Goal: Task Accomplishment & Management: Use online tool/utility

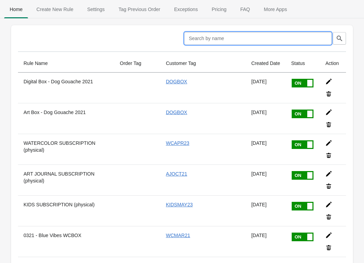
click at [212, 41] on input "text" at bounding box center [257, 38] width 147 height 12
type input "holiday"
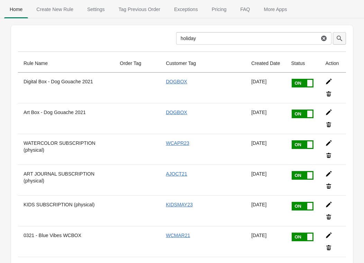
click at [340, 39] on icon "button" at bounding box center [340, 39] width 6 height 6
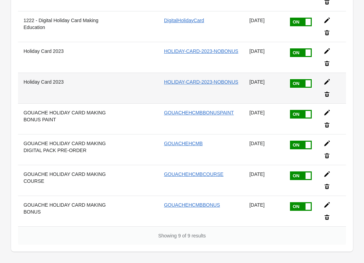
scroll to position [121, 0]
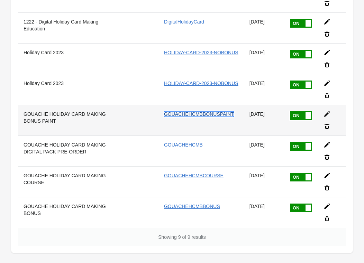
click at [216, 114] on link "GOUACHEHCMBBONUSPAINT" at bounding box center [199, 114] width 70 height 6
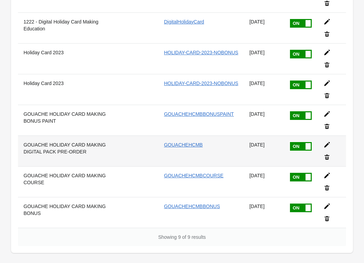
click at [61, 154] on th "GOUACHE HOLIDAY CARD MAKING DIGITAL PACK PRE-ORDER" at bounding box center [72, 151] width 108 height 31
click at [328, 145] on icon at bounding box center [327, 145] width 7 height 7
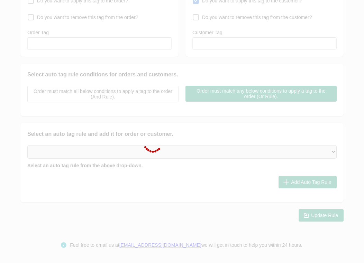
type input "GOUACHE HOLIDAY CARD MAKING DIGITAL PACK PRE-ORDER"
checkbox input "true"
type input "GOUACHEHCMB"
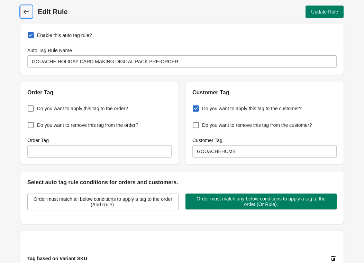
click at [27, 11] on icon at bounding box center [26, 11] width 7 height 7
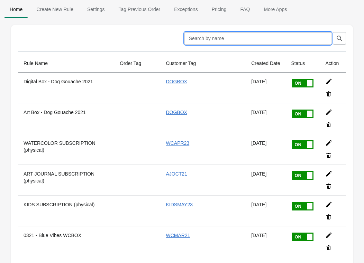
click at [225, 40] on input "text" at bounding box center [257, 38] width 147 height 12
type input "holiday"
click at [340, 35] on icon "button" at bounding box center [339, 38] width 7 height 7
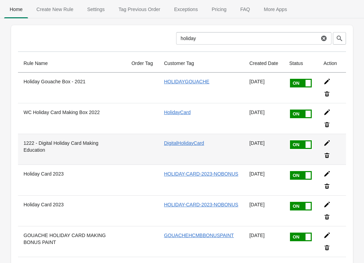
scroll to position [154, 0]
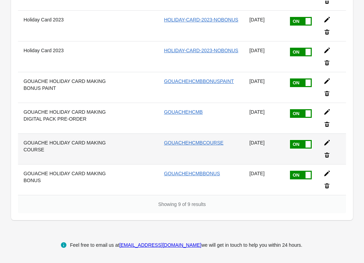
click at [326, 146] on icon at bounding box center [327, 142] width 7 height 7
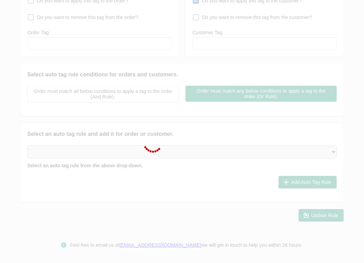
type input "GOUACHE HOLIDAY CARD MAKING COURSE"
checkbox input "true"
type input "GOUACHEHCMBCOURSE"
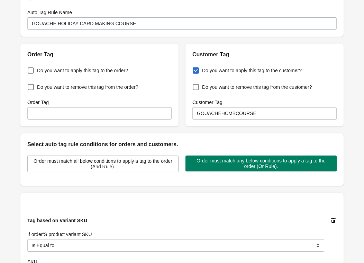
scroll to position [70, 0]
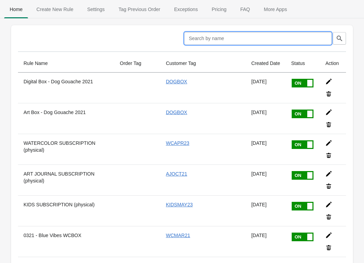
click at [232, 38] on input "text" at bounding box center [257, 38] width 147 height 12
type input "holiday"
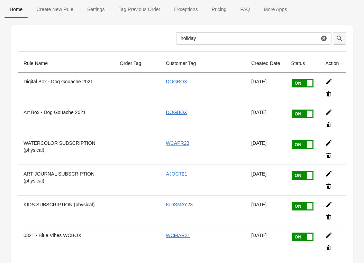
click at [337, 42] on button "button" at bounding box center [339, 38] width 13 height 12
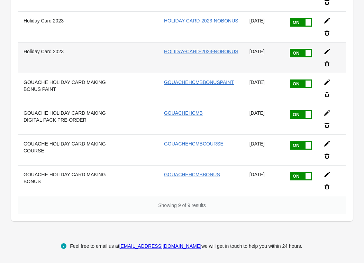
scroll to position [154, 0]
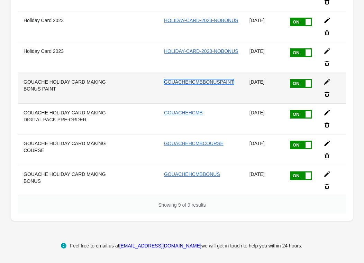
click at [197, 80] on link "GOUACHEHCMBBONUSPAINT" at bounding box center [199, 82] width 70 height 6
click at [326, 83] on icon at bounding box center [327, 82] width 6 height 6
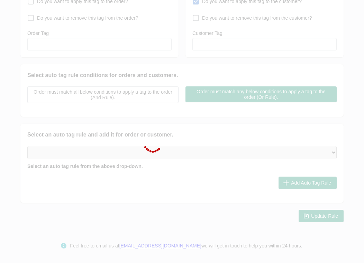
type input "GOUACHE HOLIDAY CARD MAKING BONUS PAINT"
checkbox input "true"
type input "GOUACHEHCMBBONUSPAINT"
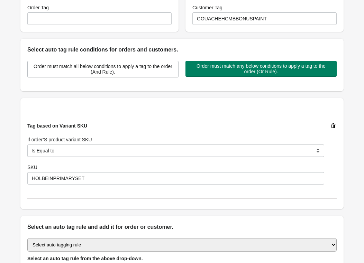
scroll to position [133, 0]
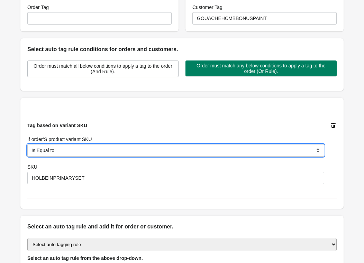
click at [218, 149] on select "Is Equal to Contain Is not Equal to Does not Contain Is Either Start With" at bounding box center [175, 150] width 297 height 12
click at [27, 144] on select "Is Equal to Contain Is not Equal to Does not Contain Is Either Start With" at bounding box center [175, 150] width 297 height 12
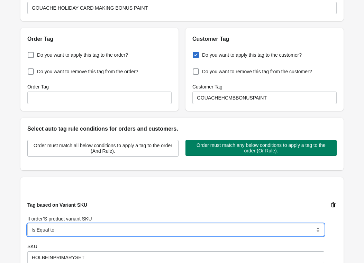
scroll to position [55, 0]
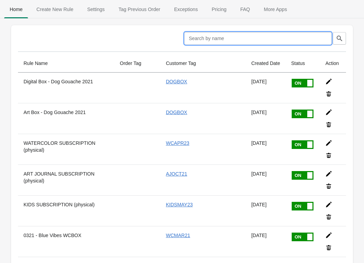
click at [215, 37] on input "text" at bounding box center [257, 38] width 147 height 12
type input "gouache"
click at [342, 40] on icon "button" at bounding box center [340, 39] width 6 height 6
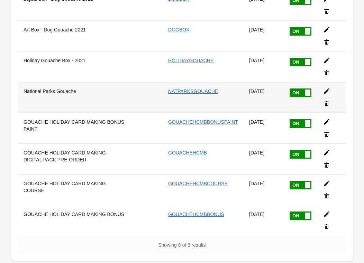
scroll to position [91, 0]
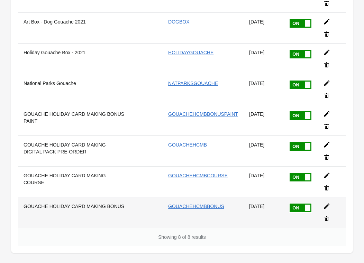
click at [327, 206] on icon at bounding box center [327, 207] width 6 height 6
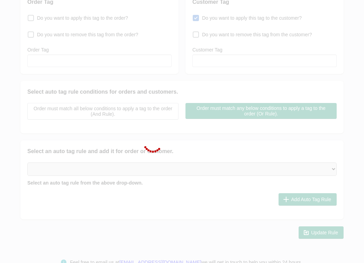
type input "GOUACHE HOLIDAY CARD MAKING BONUS"
checkbox input "true"
type input "GOUACHEHCMBBONUS"
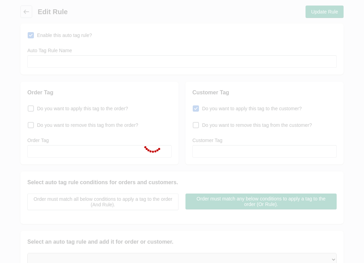
type input "GOUACHE HOLIDAY CARD MAKING BONUS"
checkbox input "true"
type input "GOUACHEHCMBBONUS"
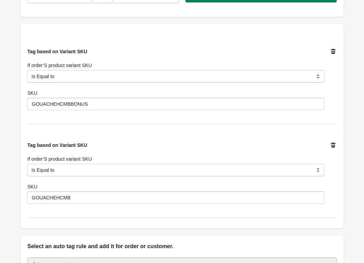
scroll to position [209, 0]
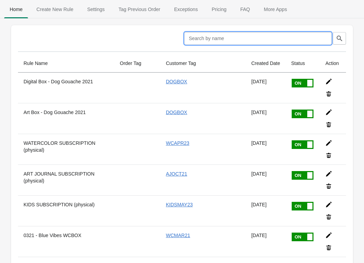
click at [218, 37] on input "text" at bounding box center [257, 38] width 147 height 12
type input "gouache"
click at [342, 43] on button "button" at bounding box center [339, 38] width 13 height 12
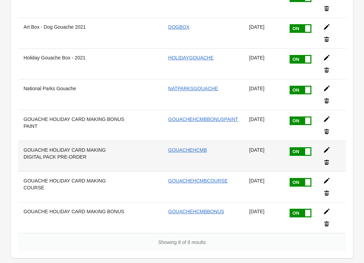
scroll to position [88, 0]
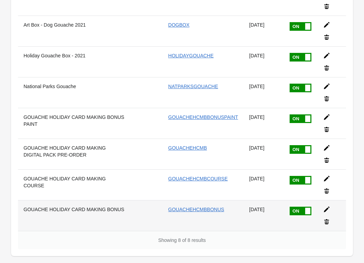
click at [326, 208] on icon at bounding box center [326, 209] width 7 height 7
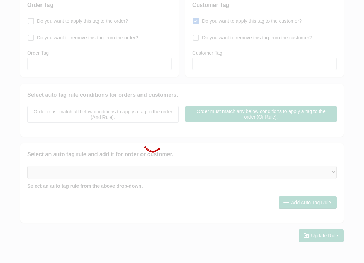
type input "GOUACHE HOLIDAY CARD MAKING BONUS"
checkbox input "true"
type input "GOUACHEHCMBBONUS"
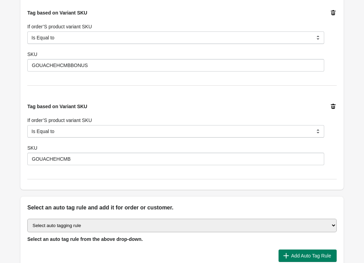
scroll to position [249, 0]
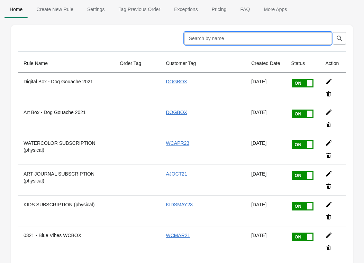
click at [196, 39] on input "text" at bounding box center [257, 38] width 147 height 12
type input "gouache"
click at [250, 36] on input "gouache" at bounding box center [247, 38] width 143 height 12
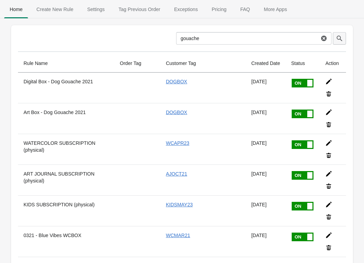
click at [342, 38] on icon "button" at bounding box center [339, 38] width 7 height 7
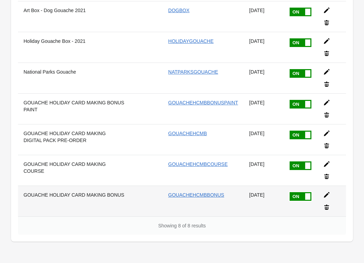
scroll to position [105, 0]
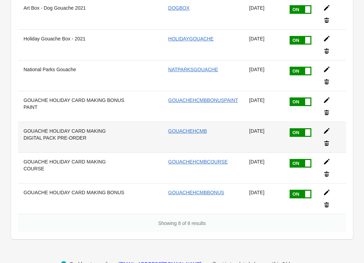
click at [122, 143] on th "GOUACHE HOLIDAY CARD MAKING DIGITAL PACK PRE-ORDER" at bounding box center [74, 137] width 112 height 31
click at [88, 135] on th "GOUACHE HOLIDAY CARD MAKING DIGITAL PACK PRE-ORDER" at bounding box center [74, 137] width 112 height 31
click at [327, 132] on icon at bounding box center [326, 131] width 7 height 7
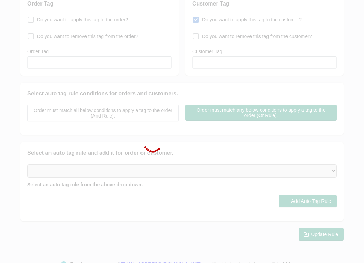
type input "GOUACHE HOLIDAY CARD MAKING DIGITAL PACK PRE-ORDER"
checkbox input "true"
type input "GOUACHEHCMB"
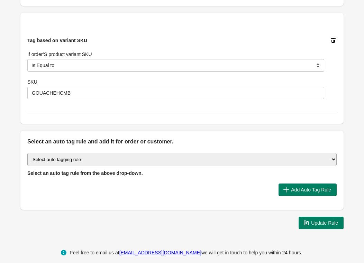
scroll to position [226, 0]
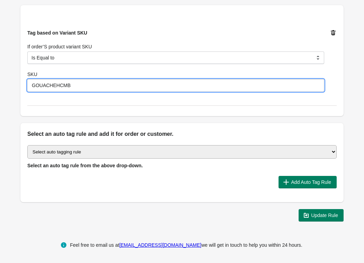
drag, startPoint x: 70, startPoint y: 86, endPoint x: 31, endPoint y: 84, distance: 39.2
click at [31, 84] on input "GOUACHEHCMB" at bounding box center [175, 85] width 297 height 12
click at [84, 88] on input "GOUACHEHCMB" at bounding box center [175, 85] width 297 height 12
click at [88, 100] on div "Tag based on Variant SKU If order’S product variant SKU Is Equal to Contain Is …" at bounding box center [181, 61] width 309 height 90
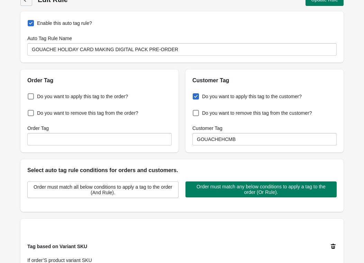
scroll to position [0, 0]
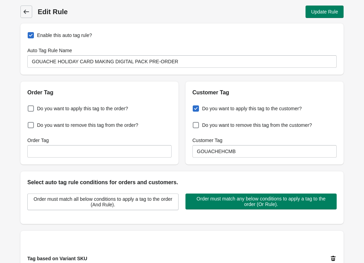
click at [26, 9] on icon at bounding box center [26, 11] width 7 height 7
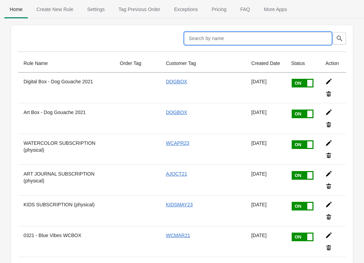
click at [202, 38] on input "text" at bounding box center [257, 38] width 147 height 12
type input "gouache"
click at [336, 40] on icon "button" at bounding box center [339, 38] width 7 height 7
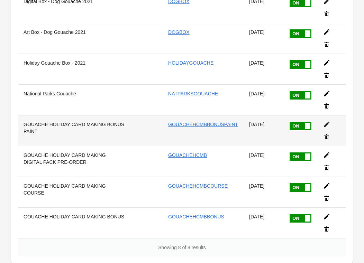
scroll to position [81, 0]
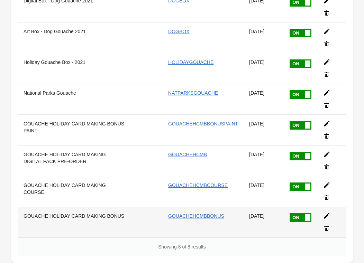
click at [326, 216] on icon at bounding box center [327, 217] width 6 height 6
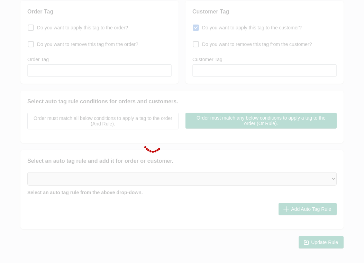
type input "GOUACHE HOLIDAY CARD MAKING BONUS"
checkbox input "true"
type input "GOUACHEHCMBBONUS"
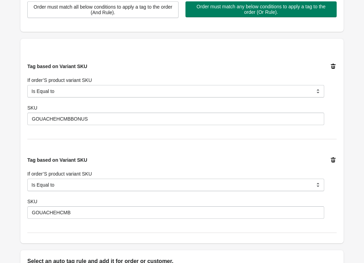
scroll to position [198, 0]
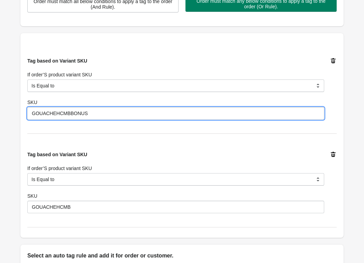
drag, startPoint x: 33, startPoint y: 113, endPoint x: 101, endPoint y: 112, distance: 68.9
click at [101, 112] on input "GOUACHEHCMBBONUS" at bounding box center [175, 113] width 297 height 12
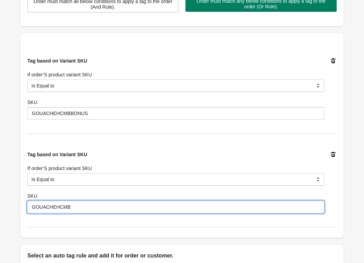
click at [73, 208] on input "GOUACHEHCMB" at bounding box center [175, 207] width 297 height 12
drag, startPoint x: 73, startPoint y: 208, endPoint x: 20, endPoint y: 208, distance: 53.0
click at [20, 208] on div "Tag based on Variant SKU If order’S product variant SKU Is Equal to Contain Is …" at bounding box center [181, 135] width 323 height 205
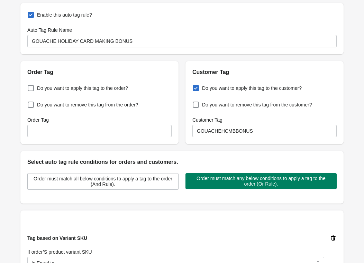
scroll to position [0, 0]
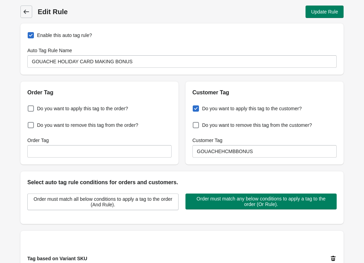
click at [28, 14] on icon at bounding box center [26, 11] width 7 height 7
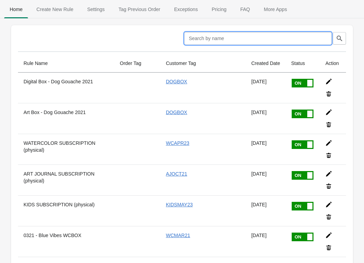
click at [235, 34] on input "text" at bounding box center [257, 38] width 147 height 12
type input "gouache"
click at [341, 33] on button "button" at bounding box center [339, 38] width 13 height 12
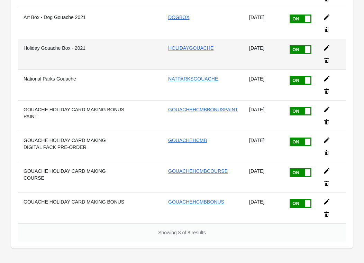
scroll to position [110, 0]
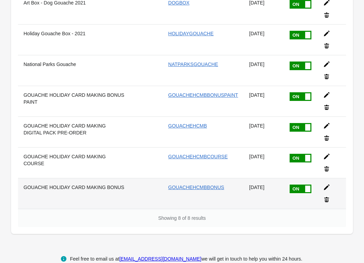
click at [92, 188] on th "GOUACHE HOLIDAY CARD MAKING BONUS" at bounding box center [74, 193] width 112 height 31
click at [326, 188] on icon at bounding box center [327, 188] width 6 height 6
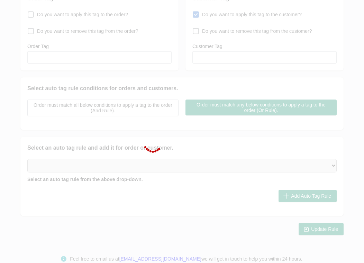
type input "GOUACHE HOLIDAY CARD MAKING BONUS"
checkbox input "true"
type input "GOUACHEHCMBBONUS"
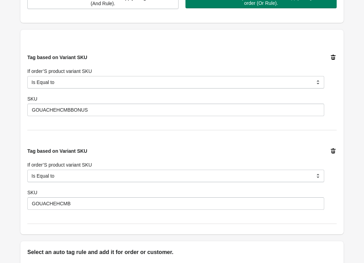
scroll to position [209, 0]
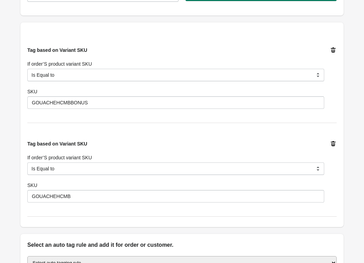
click at [333, 143] on icon at bounding box center [333, 144] width 7 height 7
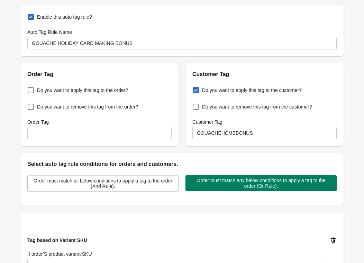
scroll to position [0, 0]
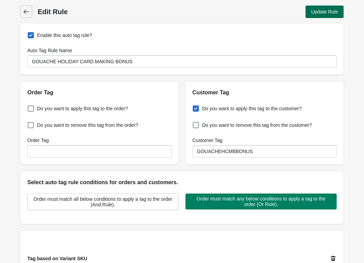
click at [332, 13] on span "Update Rule" at bounding box center [324, 12] width 27 height 6
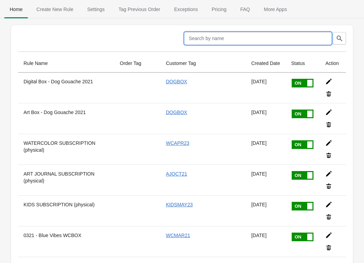
click at [214, 39] on input "text" at bounding box center [257, 38] width 147 height 12
type input "gouache"
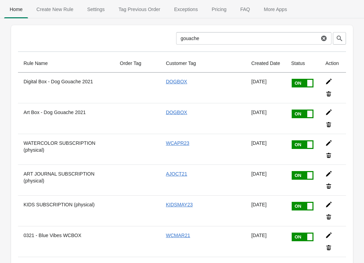
click at [343, 40] on button "button" at bounding box center [339, 38] width 13 height 12
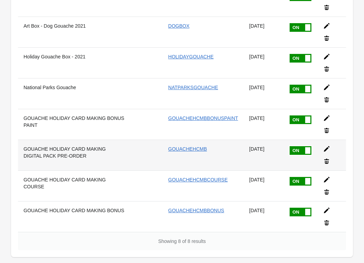
scroll to position [96, 0]
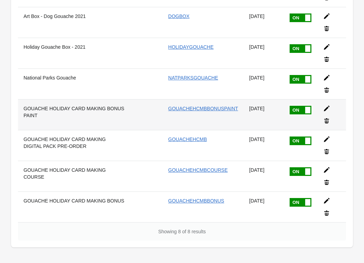
click at [111, 117] on th "GOUACHE HOLIDAY CARD MAKING BONUS PAINT" at bounding box center [74, 114] width 112 height 31
click at [48, 110] on th "GOUACHE HOLIDAY CARD MAKING BONUS PAINT" at bounding box center [74, 114] width 112 height 31
click at [327, 109] on icon at bounding box center [326, 108] width 7 height 7
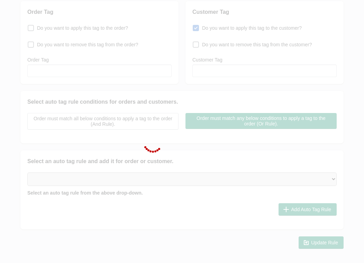
type input "GOUACHE HOLIDAY CARD MAKING BONUS PAINT"
checkbox input "true"
type input "GOUACHEHCMBBONUSPAINT"
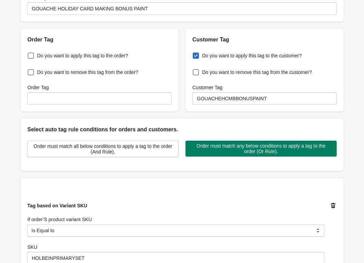
scroll to position [57, 0]
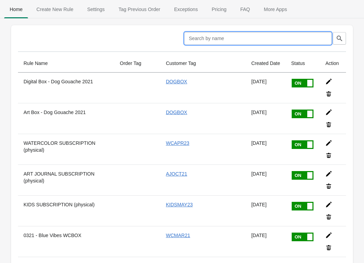
click at [233, 44] on input "text" at bounding box center [257, 38] width 147 height 12
type input "bonus"
click at [343, 42] on button "button" at bounding box center [339, 38] width 13 height 12
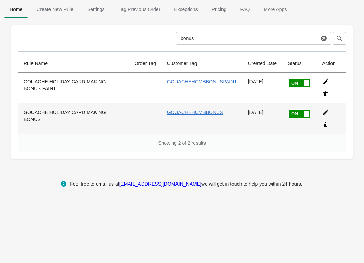
click at [329, 109] on div at bounding box center [329, 115] width 24 height 25
click at [322, 115] on icon at bounding box center [325, 112] width 7 height 7
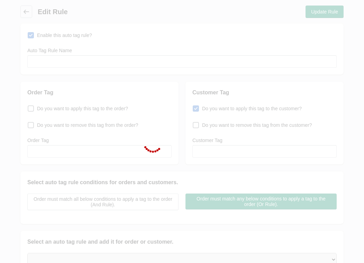
type input "GOUACHE HOLIDAY CARD MAKING BONUS"
checkbox input "true"
type input "GOUACHEHCMBBONUS"
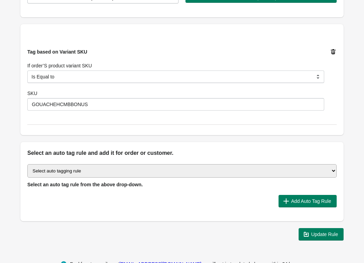
scroll to position [207, 0]
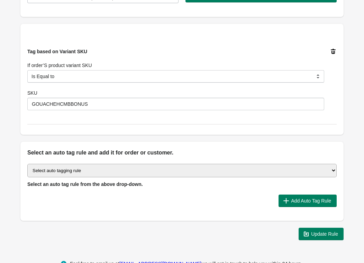
click select "Select auto tagging rule Tag by order amount Tag based on the order count (Volu…"
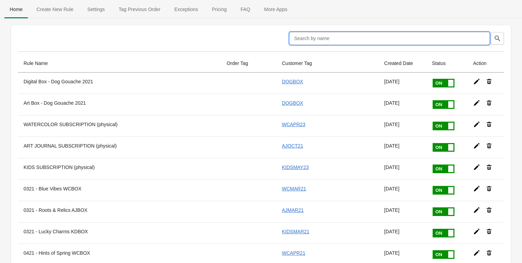
click at [340, 39] on input "text" at bounding box center [389, 38] width 200 height 12
type input "gouache"
click at [502, 37] on button "button" at bounding box center [496, 38] width 13 height 12
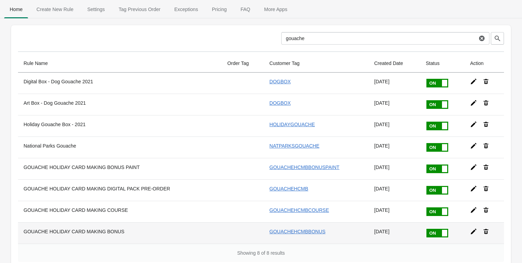
click at [227, 231] on td at bounding box center [243, 233] width 42 height 21
click at [83, 231] on th "GOUACHE HOLIDAY CARD MAKING BONUS" at bounding box center [120, 233] width 204 height 21
click at [295, 232] on link "GOUACHEHCMBBONUS" at bounding box center [297, 232] width 56 height 6
click at [474, 232] on icon at bounding box center [473, 231] width 7 height 7
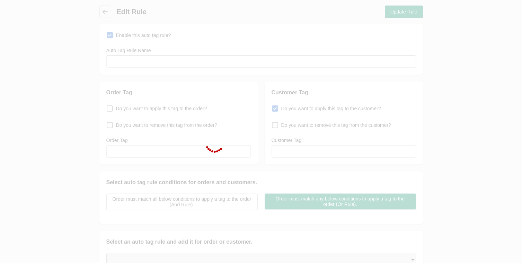
type input "GOUACHE HOLIDAY CARD MAKING BONUS"
checkbox input "true"
type input "GOUACHEHCMBBONUS"
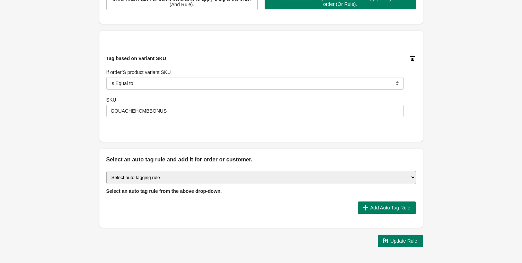
scroll to position [226, 0]
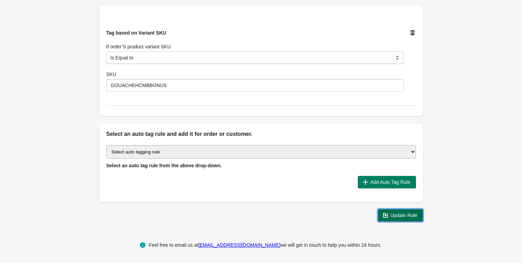
click at [386, 219] on button "Update Rule" at bounding box center [400, 215] width 45 height 12
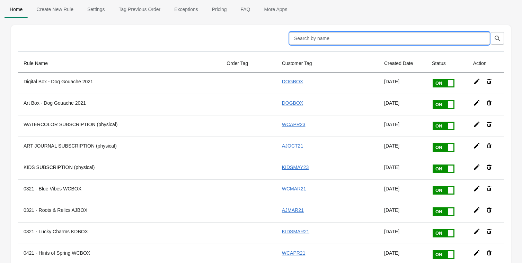
click at [340, 38] on input "text" at bounding box center [389, 38] width 200 height 12
click at [403, 43] on input "gouache" at bounding box center [379, 38] width 196 height 12
type input "gouache"
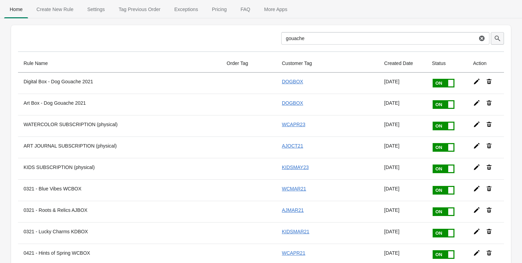
click at [497, 38] on icon "button" at bounding box center [497, 38] width 7 height 7
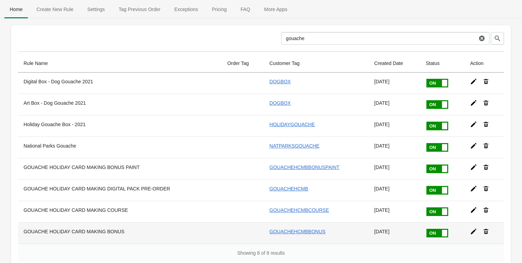
click at [474, 230] on icon at bounding box center [473, 232] width 6 height 6
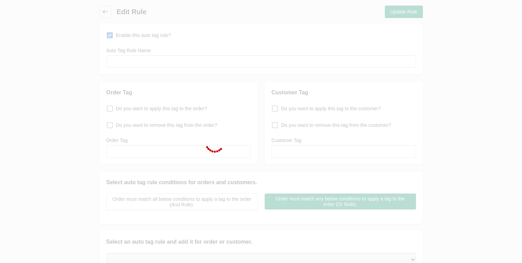
type input "GOUACHE HOLIDAY CARD MAKING BONUS"
checkbox input "true"
type input "GOUACHEHCMBBONUS"
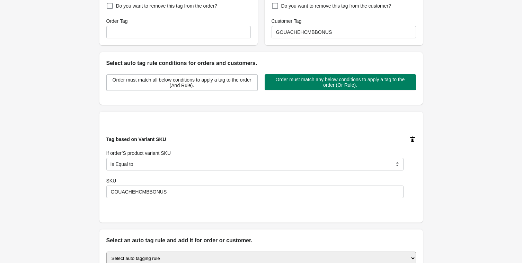
scroll to position [120, 0]
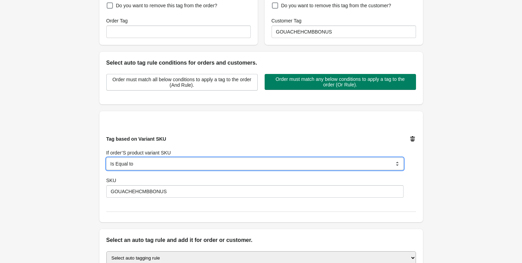
click at [365, 169] on select "Is Equal to Contain Is not Equal to Does not Contain Is Either Start With" at bounding box center [254, 164] width 297 height 12
click at [106, 158] on select "Is Equal to Contain Is not Equal to Does not Contain Is Either Start With" at bounding box center [254, 164] width 297 height 12
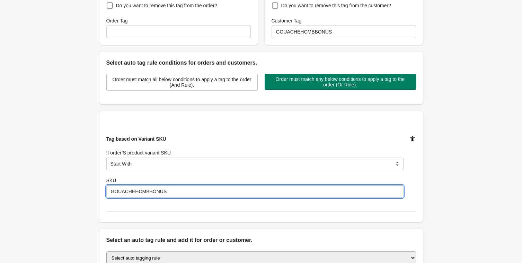
click at [342, 187] on input "GOUACHEHCMBBONUS" at bounding box center [254, 192] width 297 height 12
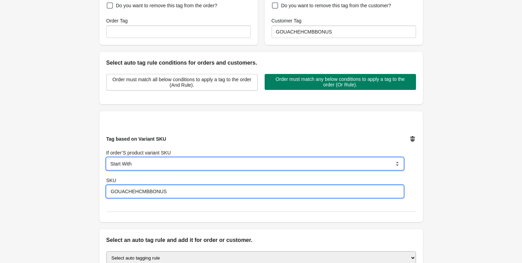
click at [318, 165] on select "Is Equal to Contain Is not Equal to Does not Contain Is Either Start With" at bounding box center [254, 164] width 297 height 12
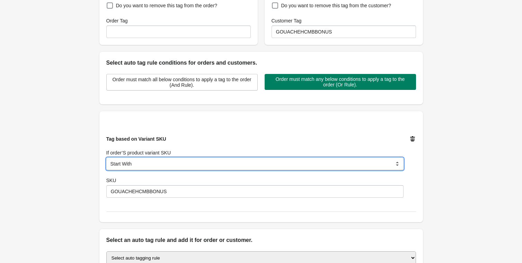
click at [323, 165] on select "Is Equal to Contain Is not Equal to Does not Contain Is Either Start With" at bounding box center [254, 164] width 297 height 12
select select "7"
click at [106, 158] on select "Is Equal to Contain Is not Equal to Does not Contain Is Either Start With" at bounding box center [254, 164] width 297 height 12
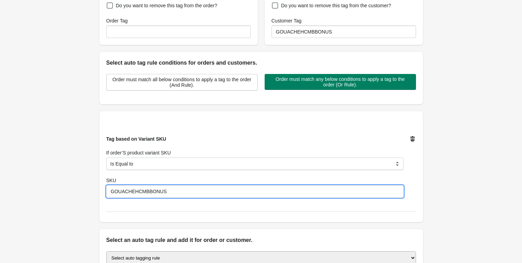
drag, startPoint x: 180, startPoint y: 192, endPoint x: 74, endPoint y: 174, distance: 107.2
click at [76, 173] on div "Back Edit Rule Update Rule Enable this auto tag rule? Auto Tag Rule Name GOUACH…" at bounding box center [261, 106] width 522 height 453
click at [129, 190] on input "SKU" at bounding box center [254, 192] width 297 height 12
paste input "GOUACHEHCMB"
type input "GOUACHEHCMB"
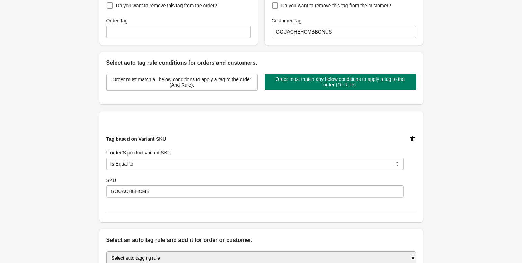
click at [153, 185] on div "SKU GOUACHEHCMB" at bounding box center [254, 187] width 297 height 21
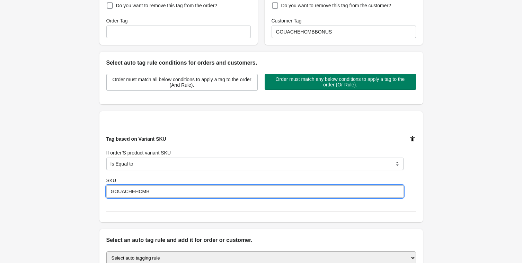
drag, startPoint x: 153, startPoint y: 191, endPoint x: 97, endPoint y: 181, distance: 56.6
click at [98, 181] on div "Back Edit Rule Update Rule Enable this auto tag rule? Auto Tag Rule Name GOUACH…" at bounding box center [260, 106] width 345 height 453
paste input "GOUACHEHCMBBONUS"
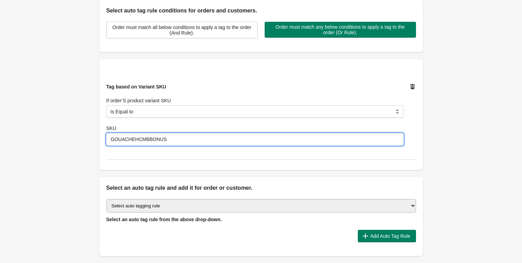
scroll to position [226, 0]
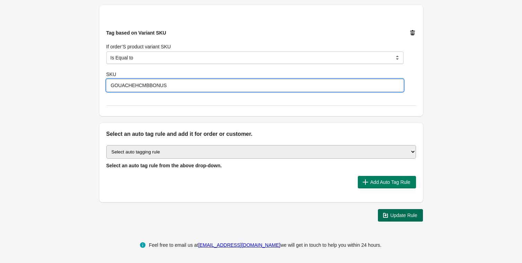
type input "GOUACHEHCMBBONUS"
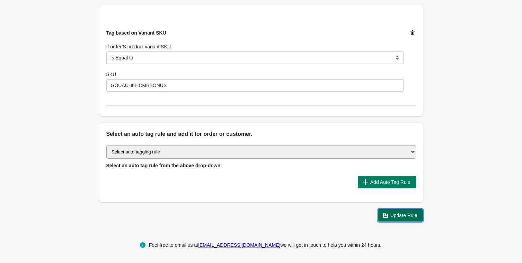
click at [392, 218] on span "Update Rule" at bounding box center [403, 216] width 27 height 6
